Goal: Transaction & Acquisition: Purchase product/service

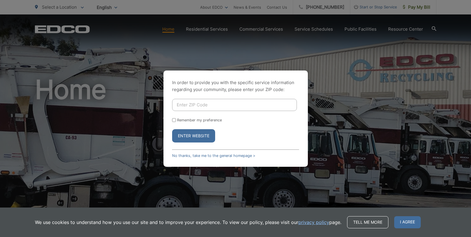
click at [223, 109] on input "Enter ZIP Code" at bounding box center [234, 105] width 125 height 12
type input "92078"
click at [206, 121] on label "Remember my preference" at bounding box center [199, 120] width 45 height 4
click at [176, 121] on input "Remember my preference" at bounding box center [174, 120] width 4 height 4
checkbox input "true"
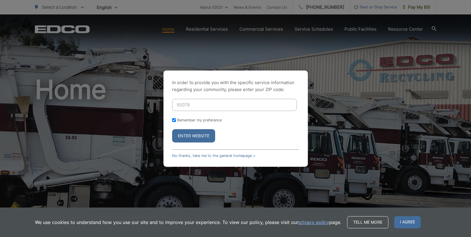
checkbox input "true"
click at [197, 135] on button "Enter Website" at bounding box center [193, 135] width 43 height 13
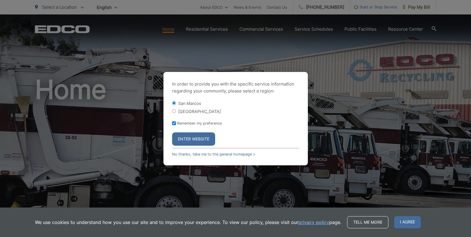
click at [204, 137] on button "Enter Website" at bounding box center [193, 138] width 43 height 13
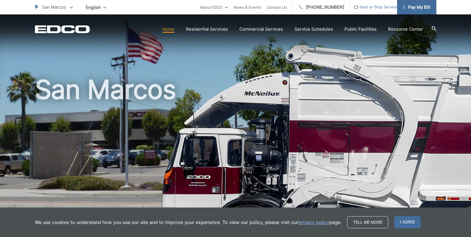
click at [421, 6] on span "Pay My Bill" at bounding box center [416, 7] width 27 height 7
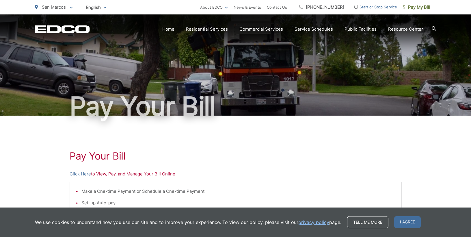
scroll to position [51, 0]
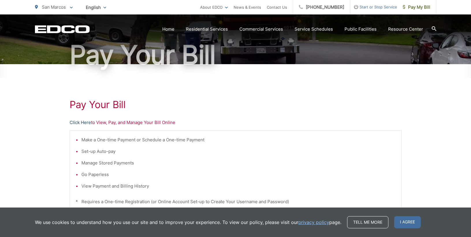
click at [81, 123] on link "Click Here" at bounding box center [80, 122] width 21 height 7
